Goal: Navigation & Orientation: Find specific page/section

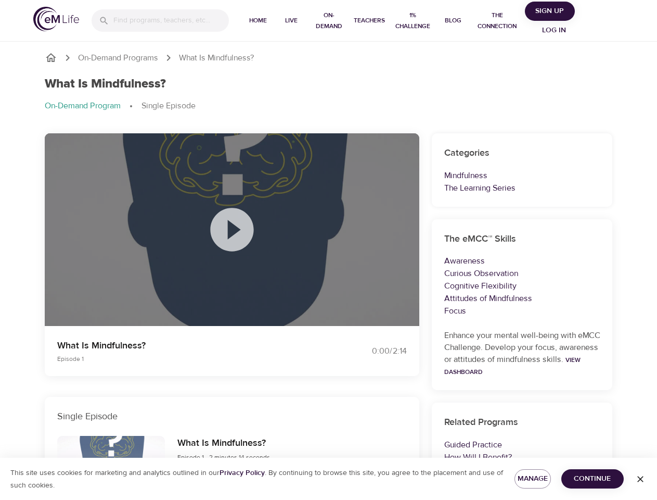
click at [160, 20] on input "search" at bounding box center [171, 20] width 116 height 22
click at [258, 21] on span "Home" at bounding box center [258, 20] width 25 height 11
click at [291, 21] on span "Live" at bounding box center [291, 20] width 25 height 11
click at [328, 21] on span "On-Demand" at bounding box center [328, 21] width 33 height 22
click at [369, 21] on span "Teachers" at bounding box center [369, 20] width 31 height 11
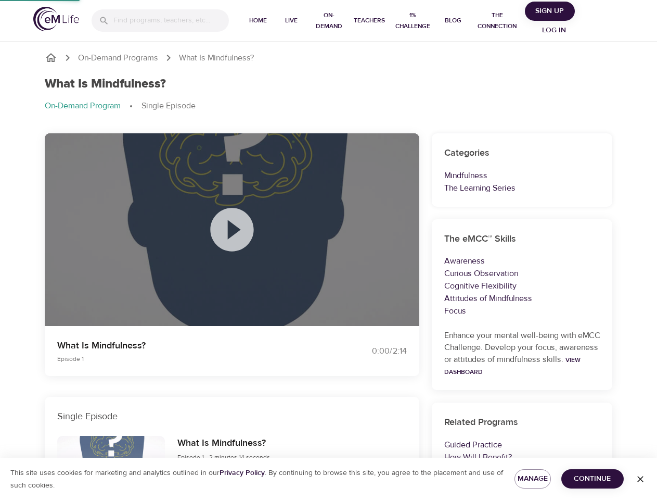
click at [412, 21] on span "1% Challenge" at bounding box center [412, 21] width 39 height 22
click at [453, 21] on span "Blog" at bounding box center [453, 20] width 25 height 11
click at [497, 21] on span "The Connection" at bounding box center [497, 21] width 47 height 22
click at [551, 11] on span "Sign Up" at bounding box center [550, 11] width 42 height 13
click at [555, 30] on span "Log in" at bounding box center [554, 30] width 42 height 13
